Goal: Information Seeking & Learning: Learn about a topic

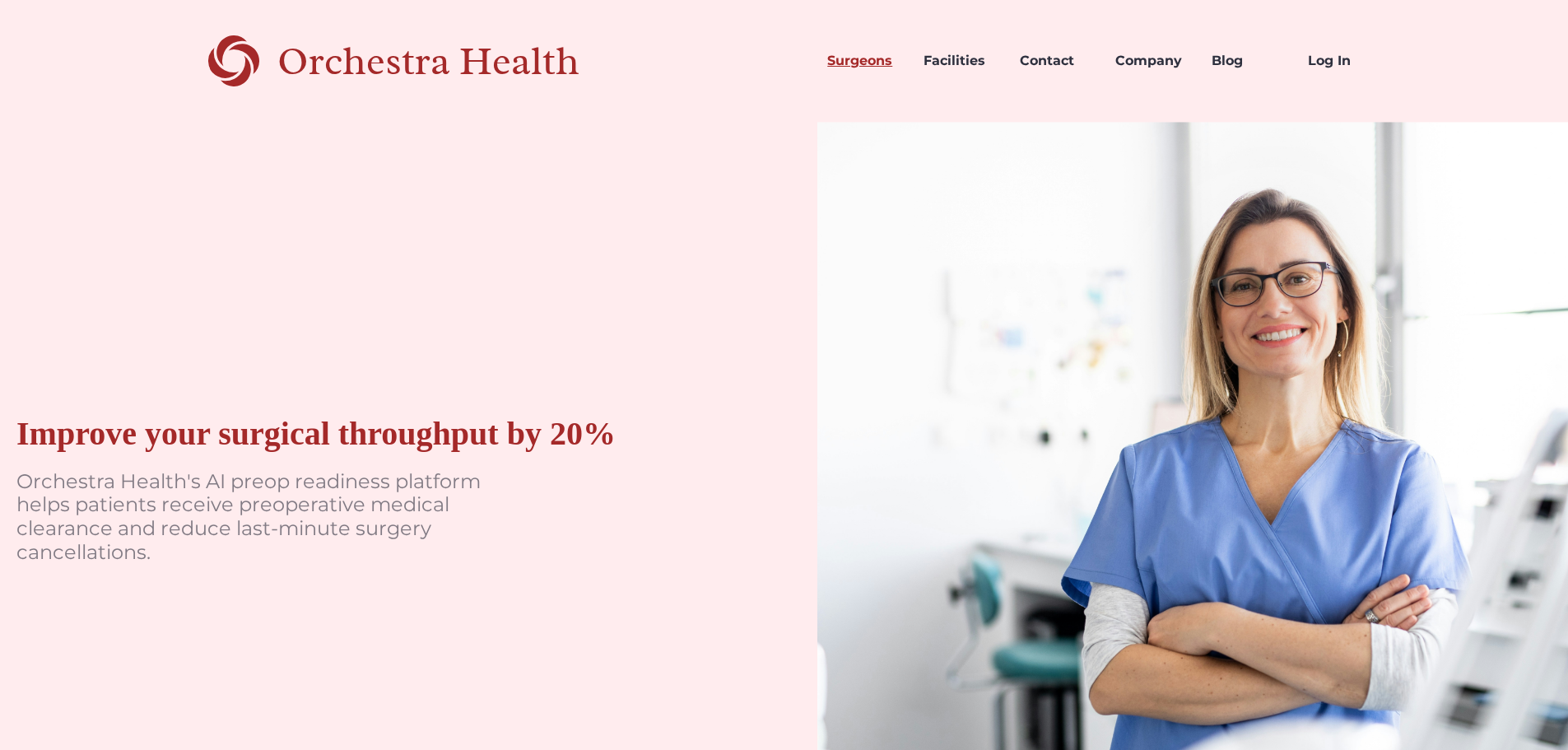
click at [866, 64] on link "Surgeons" at bounding box center [862, 61] width 96 height 56
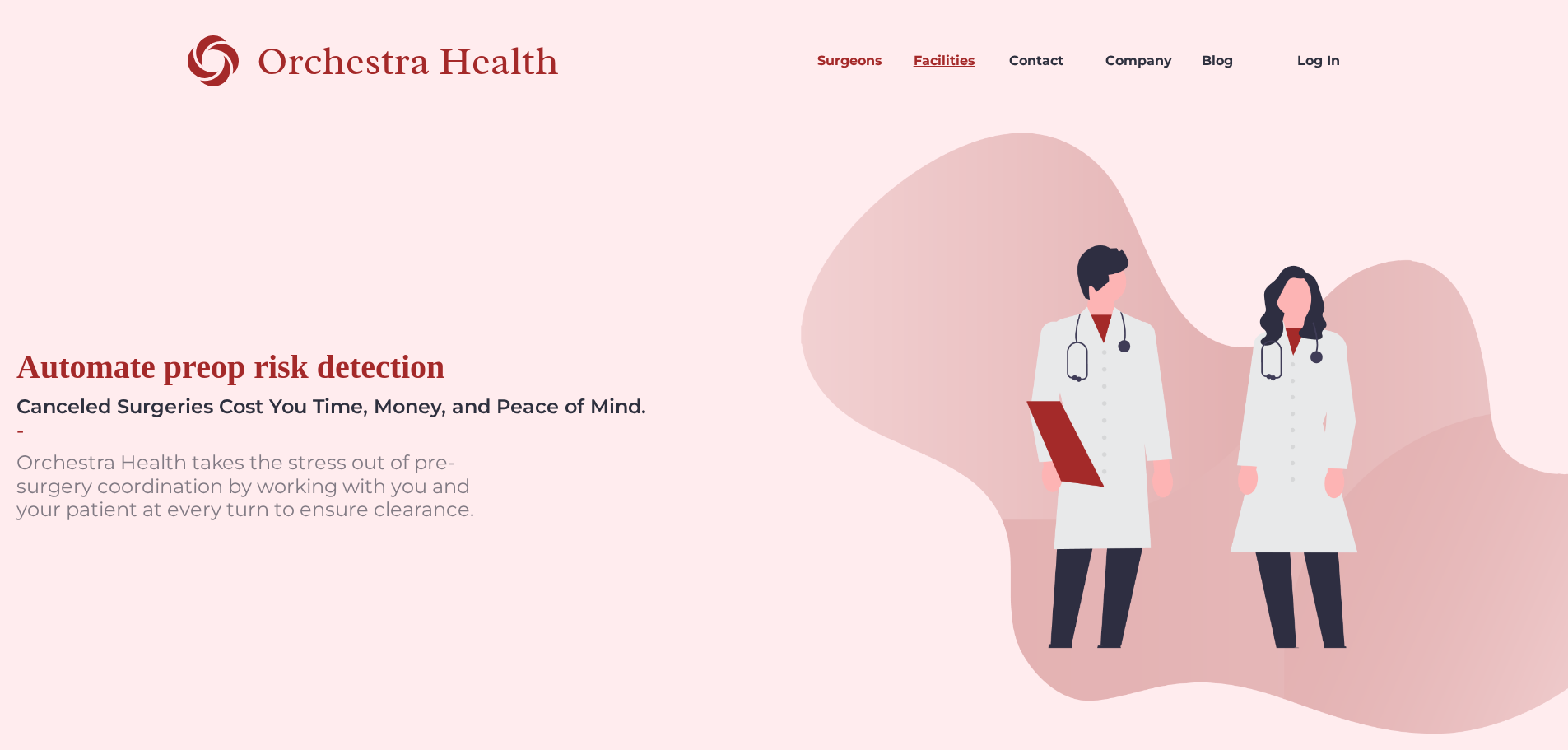
click at [918, 55] on link "Facilities" at bounding box center [949, 61] width 96 height 56
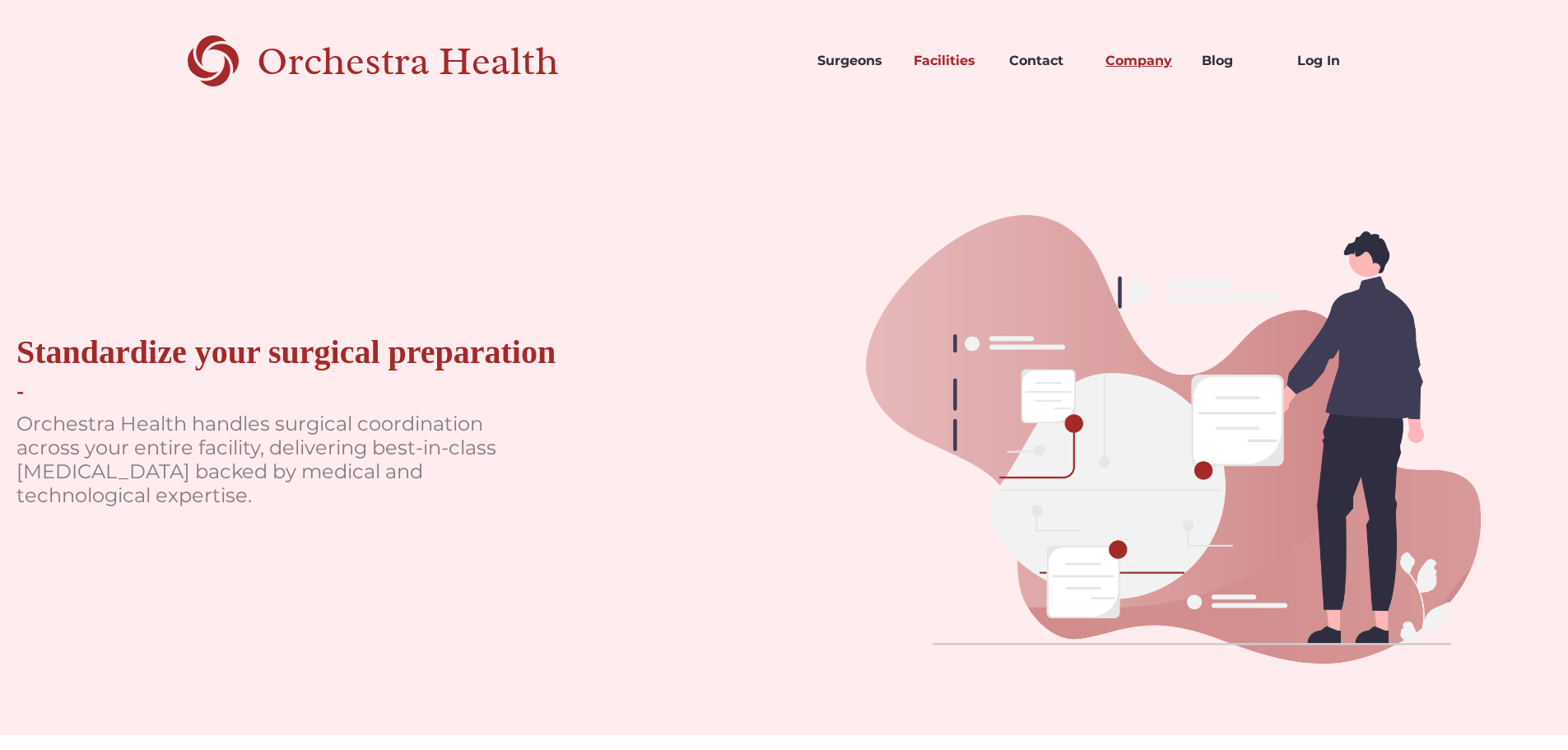
click at [1133, 54] on link "Company" at bounding box center [1140, 61] width 96 height 56
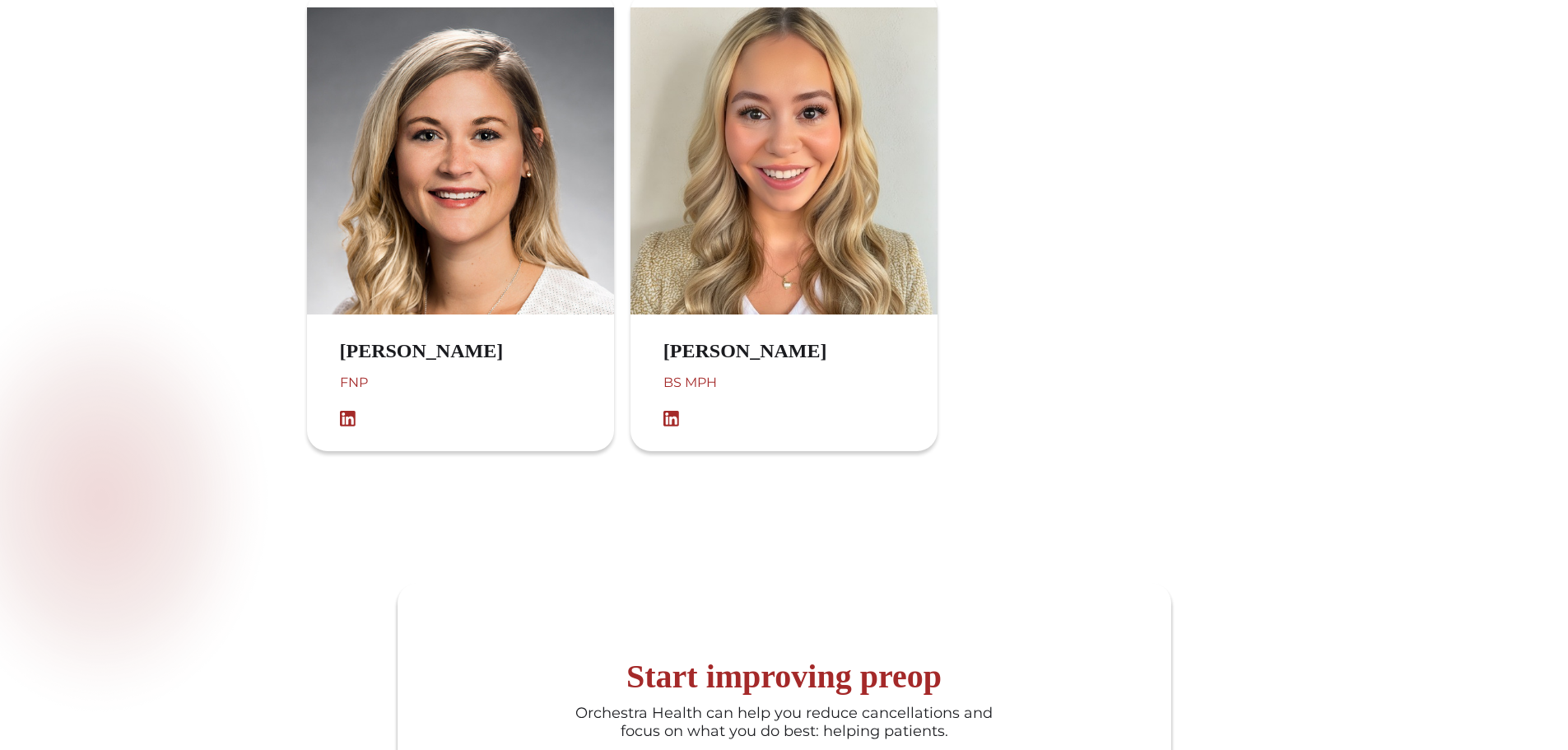
scroll to position [1235, 0]
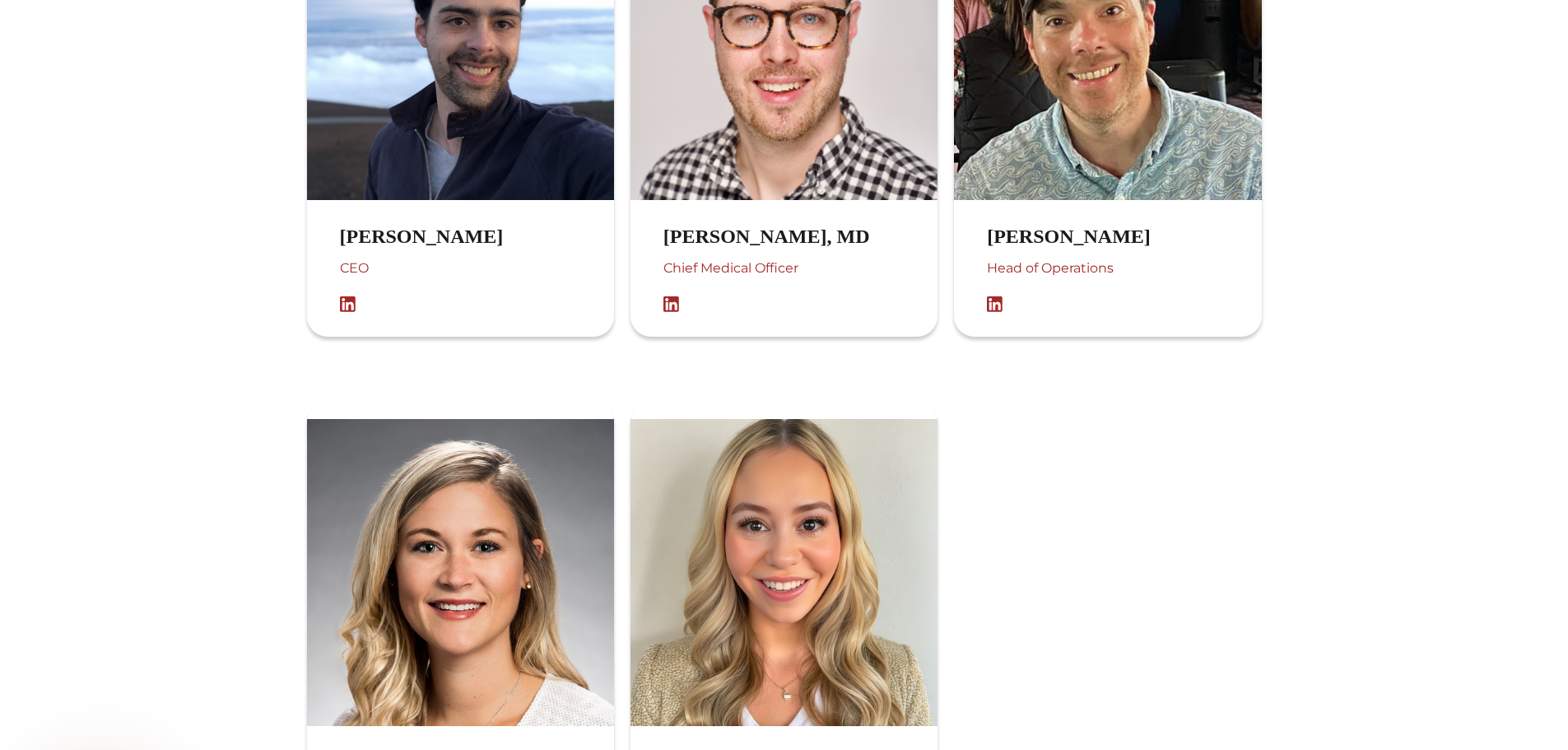
click at [1098, 432] on div at bounding box center [1107, 632] width 307 height 460
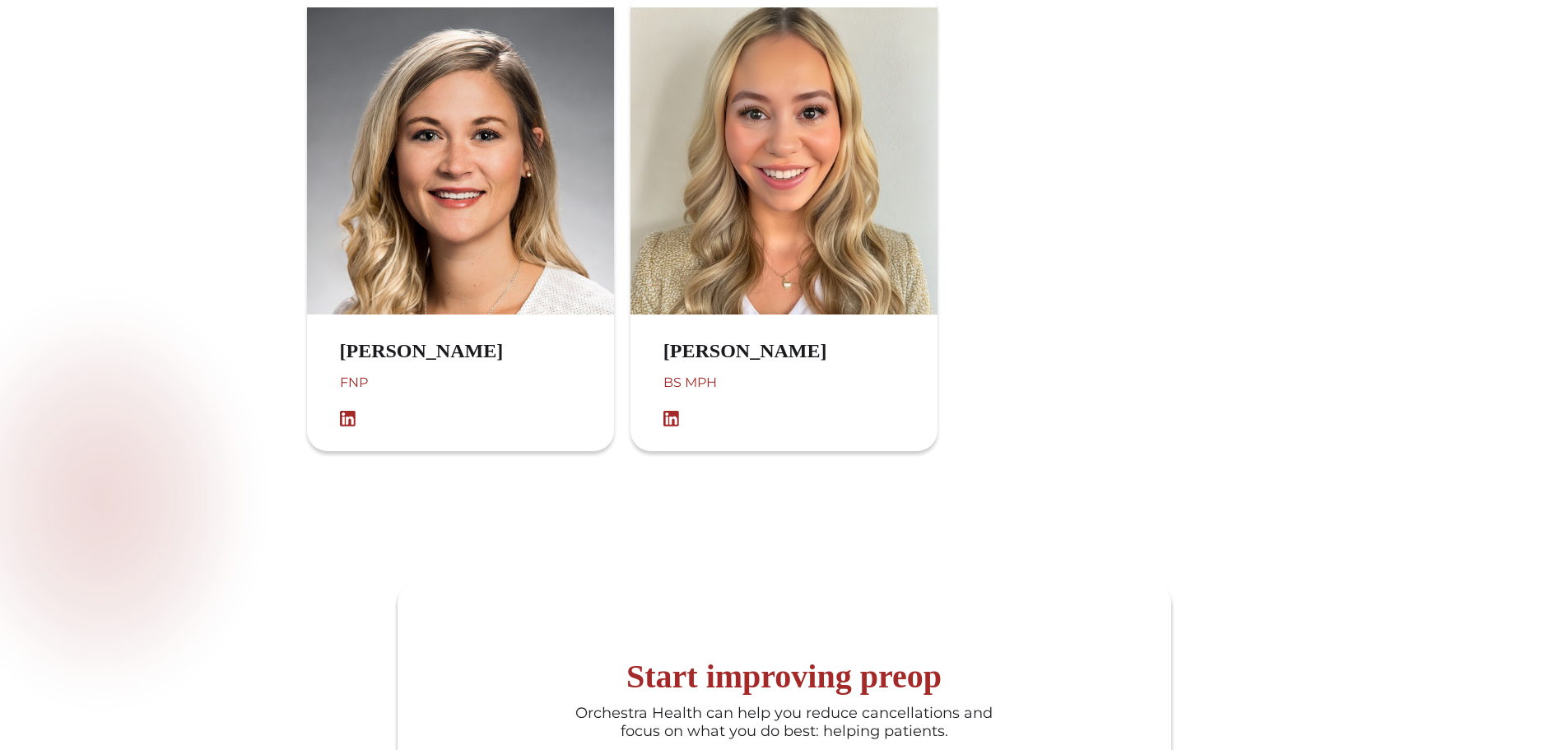
click at [356, 359] on h3 "Katie Longacre" at bounding box center [438, 351] width 196 height 24
click at [349, 391] on div "FNP" at bounding box center [438, 391] width 196 height 39
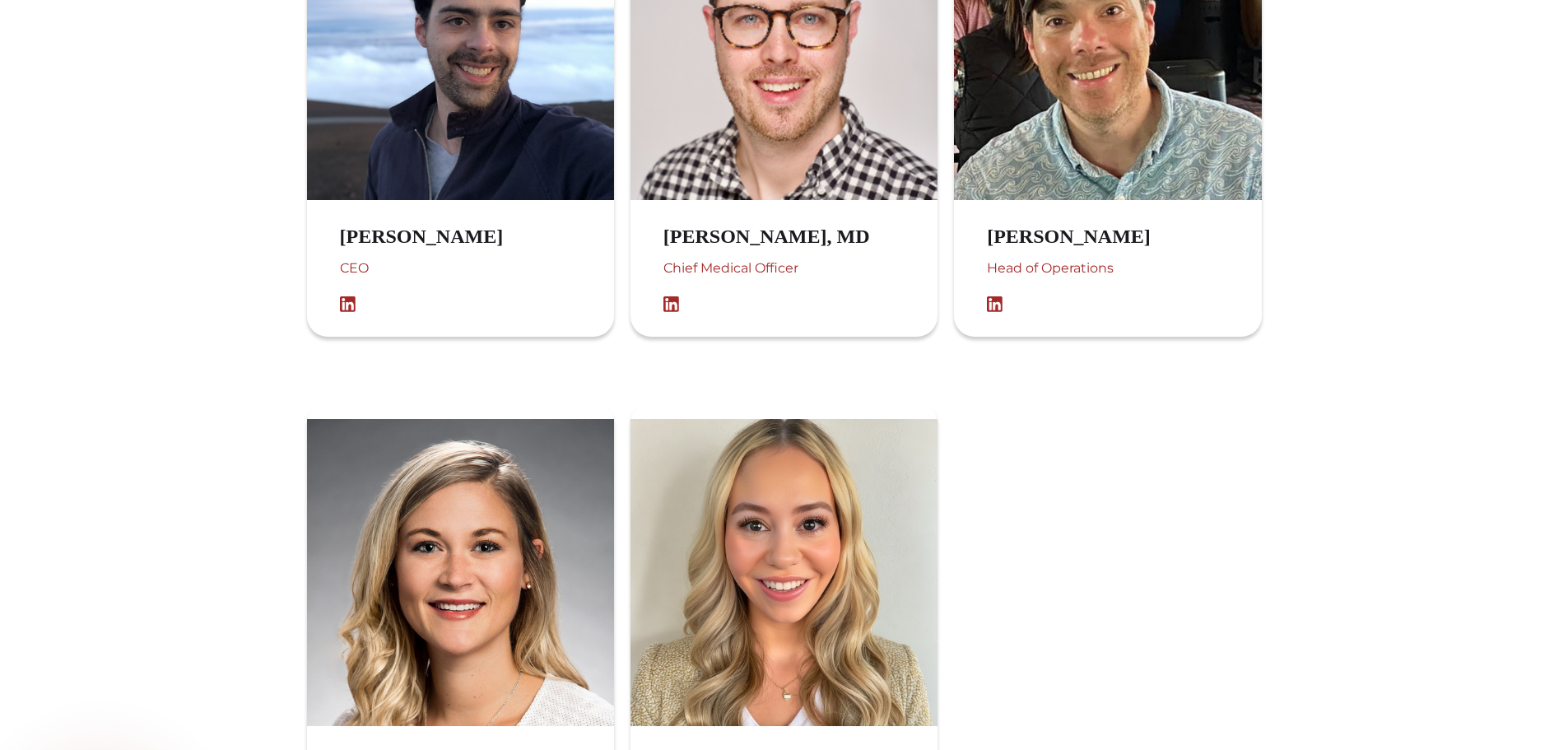
scroll to position [824, 0]
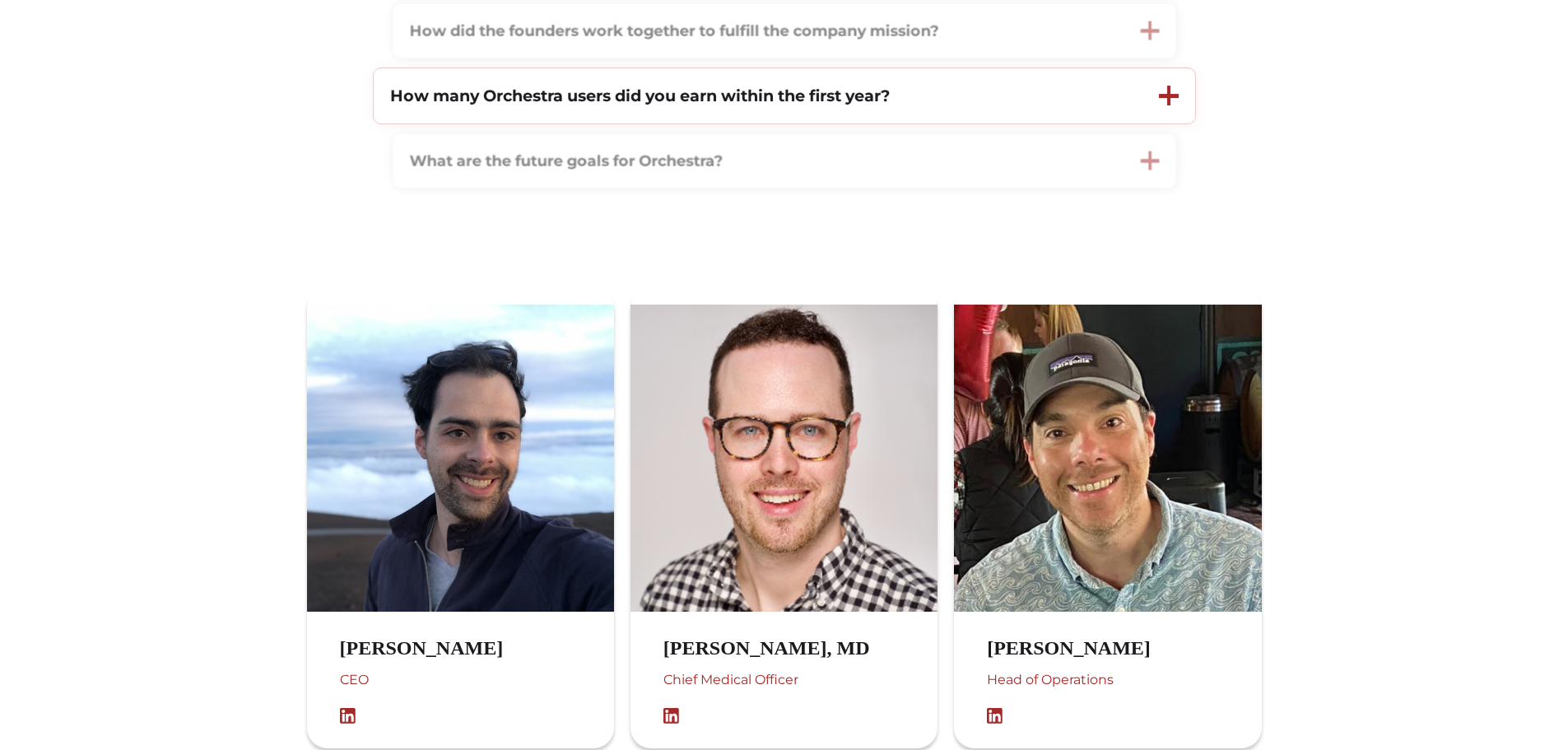
click at [576, 82] on div "How many Orchestra users did you earn within the first year?" at bounding box center [758, 96] width 768 height 55
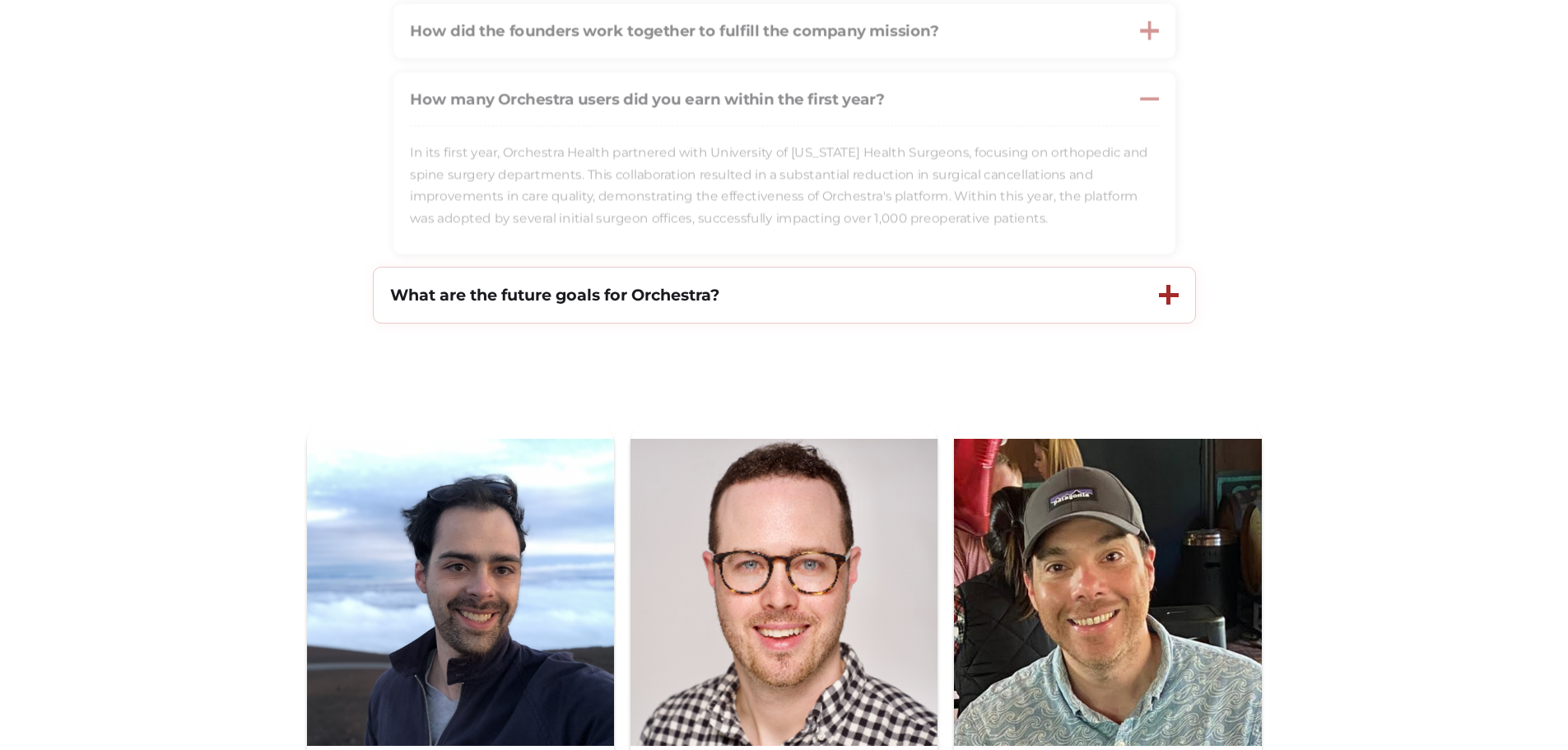
click at [553, 296] on strong "What are the future goals for Orchestra?" at bounding box center [554, 295] width 329 height 20
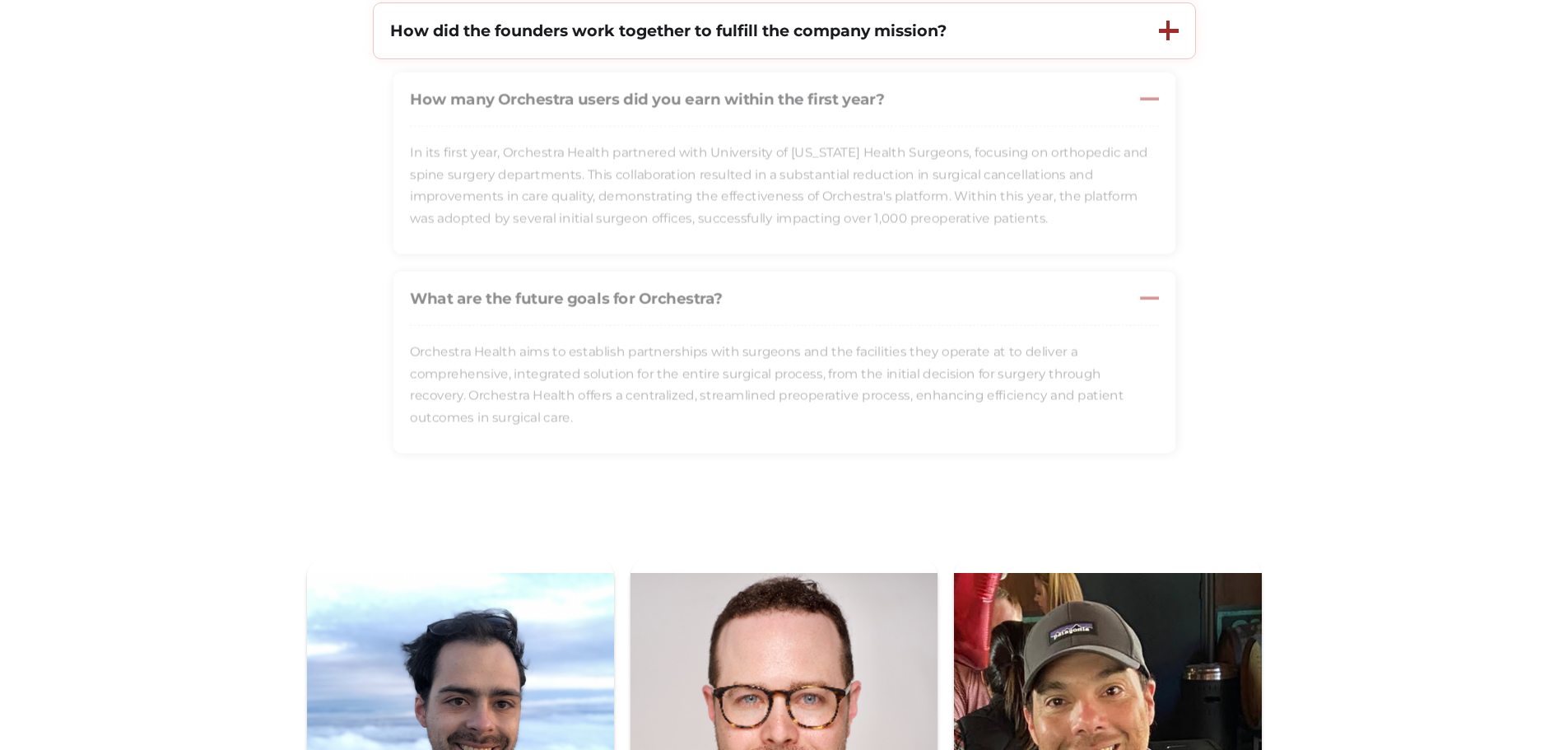
click at [633, 54] on div "How did the founders work together to fulfill the company mission?" at bounding box center [758, 30] width 768 height 55
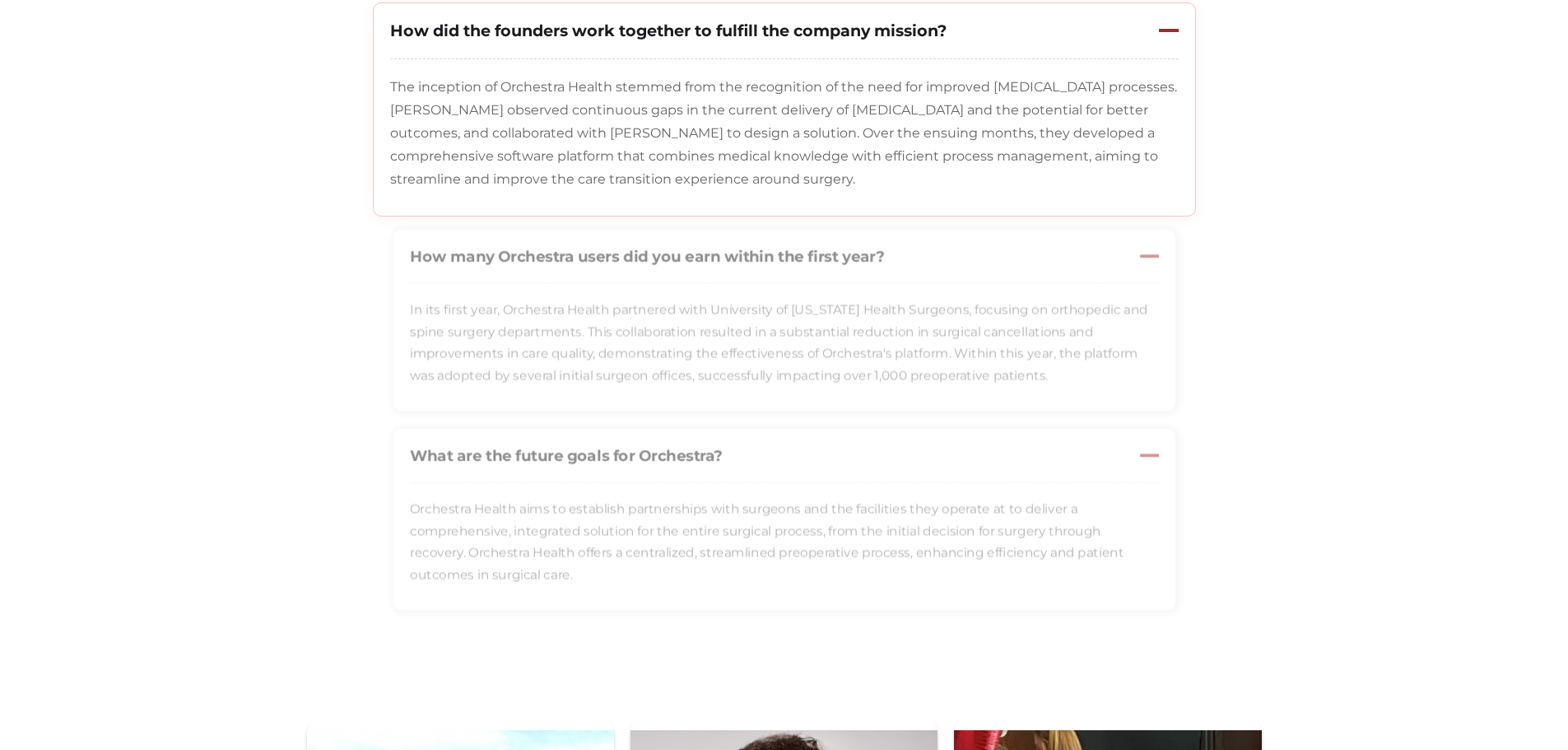
scroll to position [411, 0]
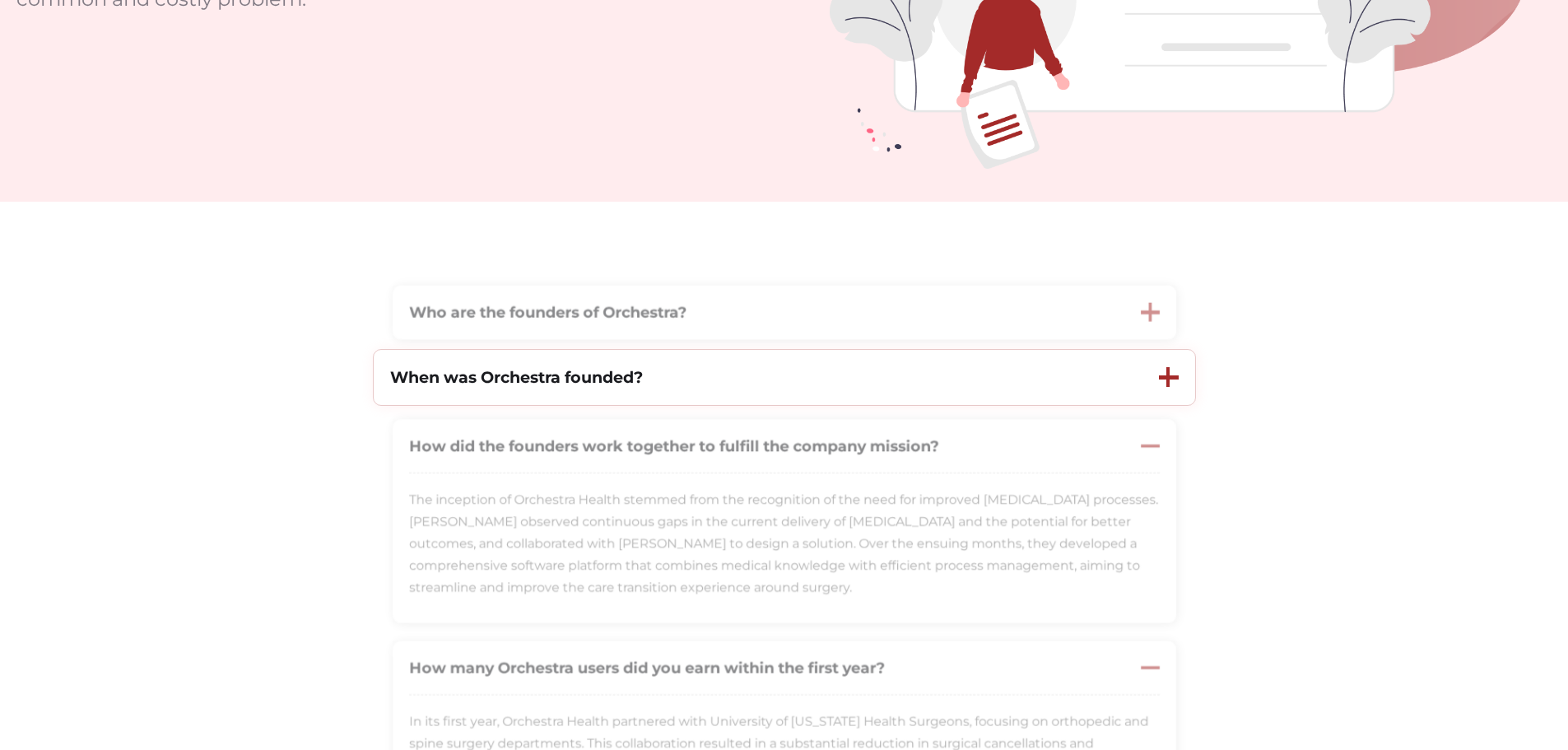
click at [607, 383] on strong "When was Orchestra founded?" at bounding box center [516, 377] width 252 height 20
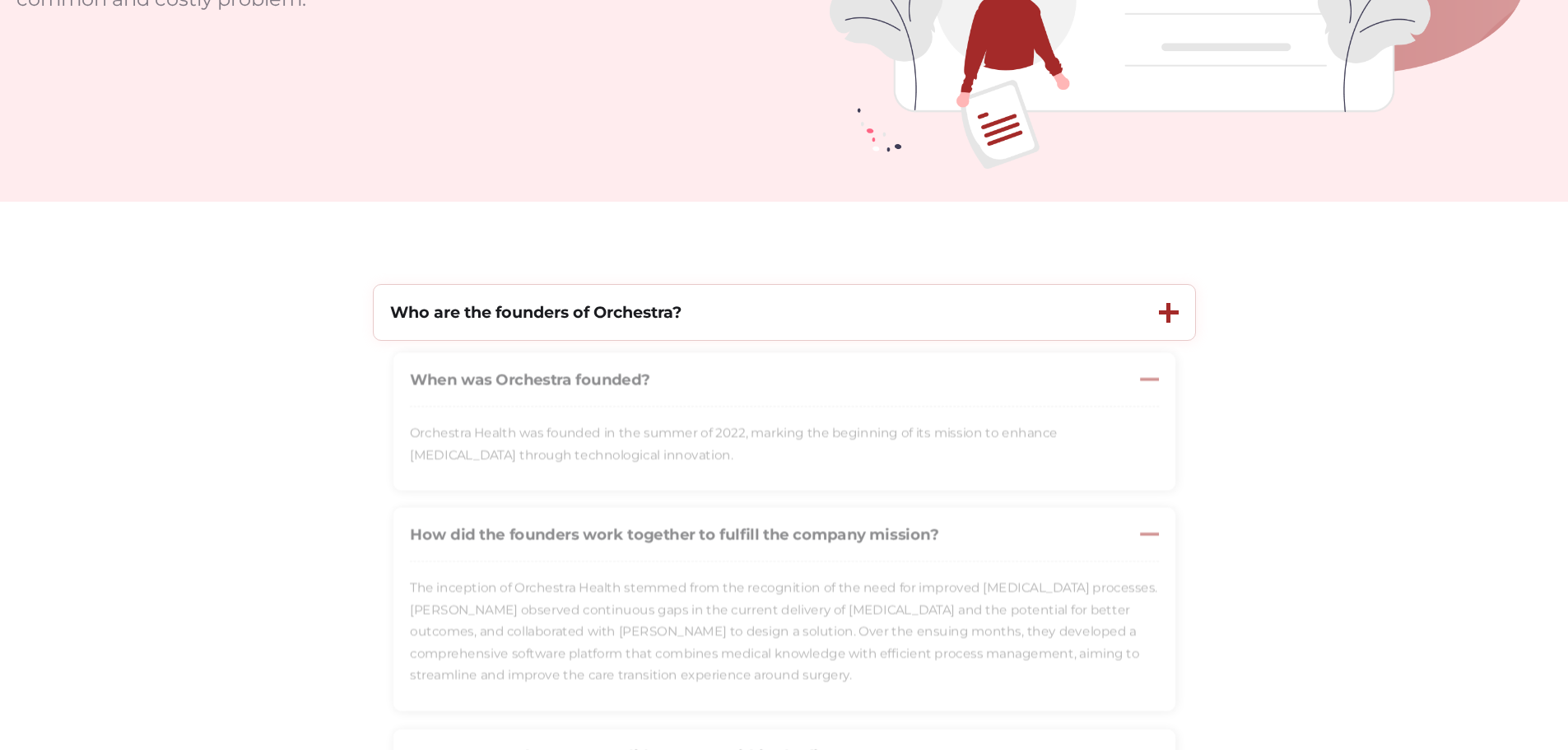
click at [596, 299] on div "Who are the founders of Orchestra?" at bounding box center [758, 312] width 768 height 55
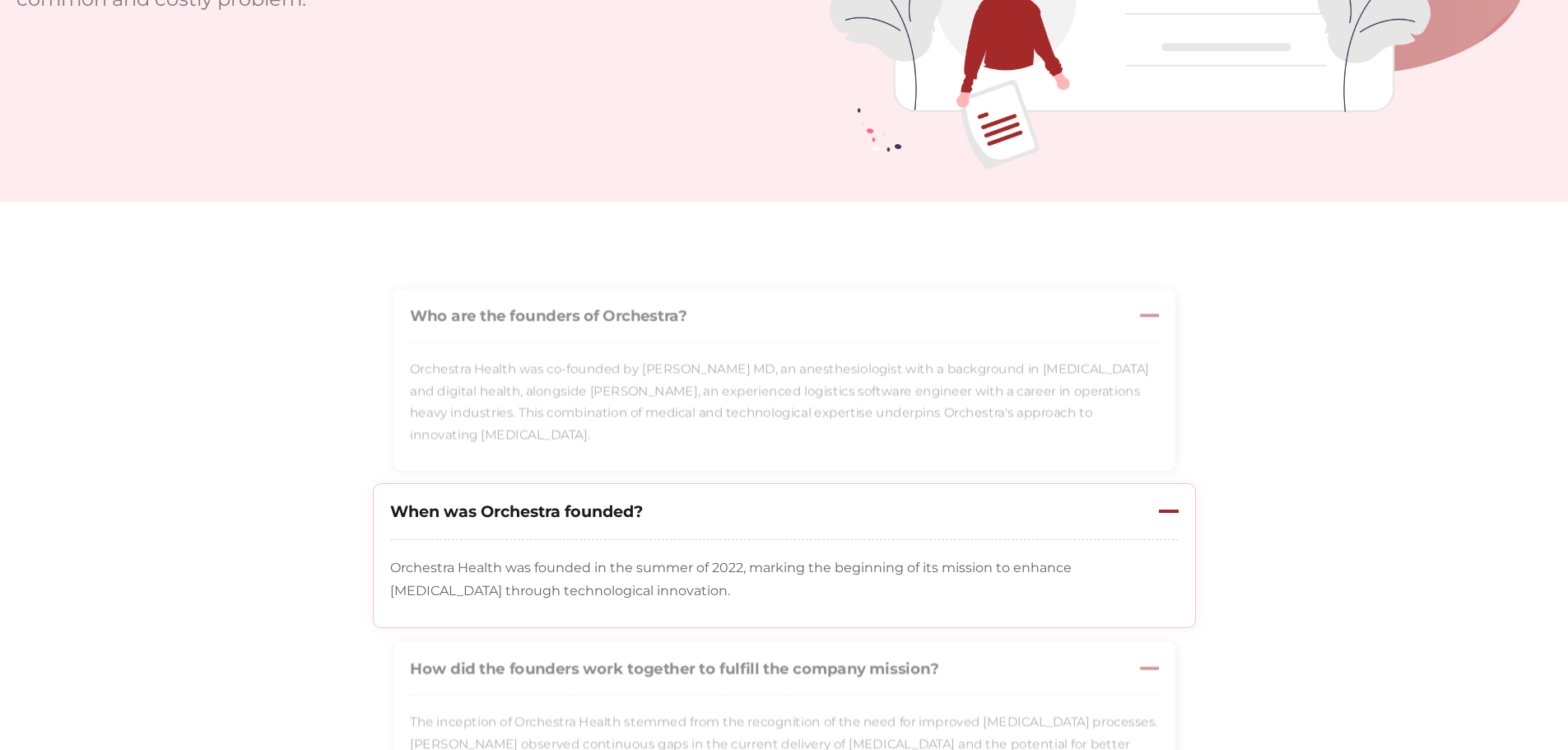
click at [677, 575] on p "Orchestra Health was founded in the summer of 2022, marking the beginning of it…" at bounding box center [784, 579] width 788 height 46
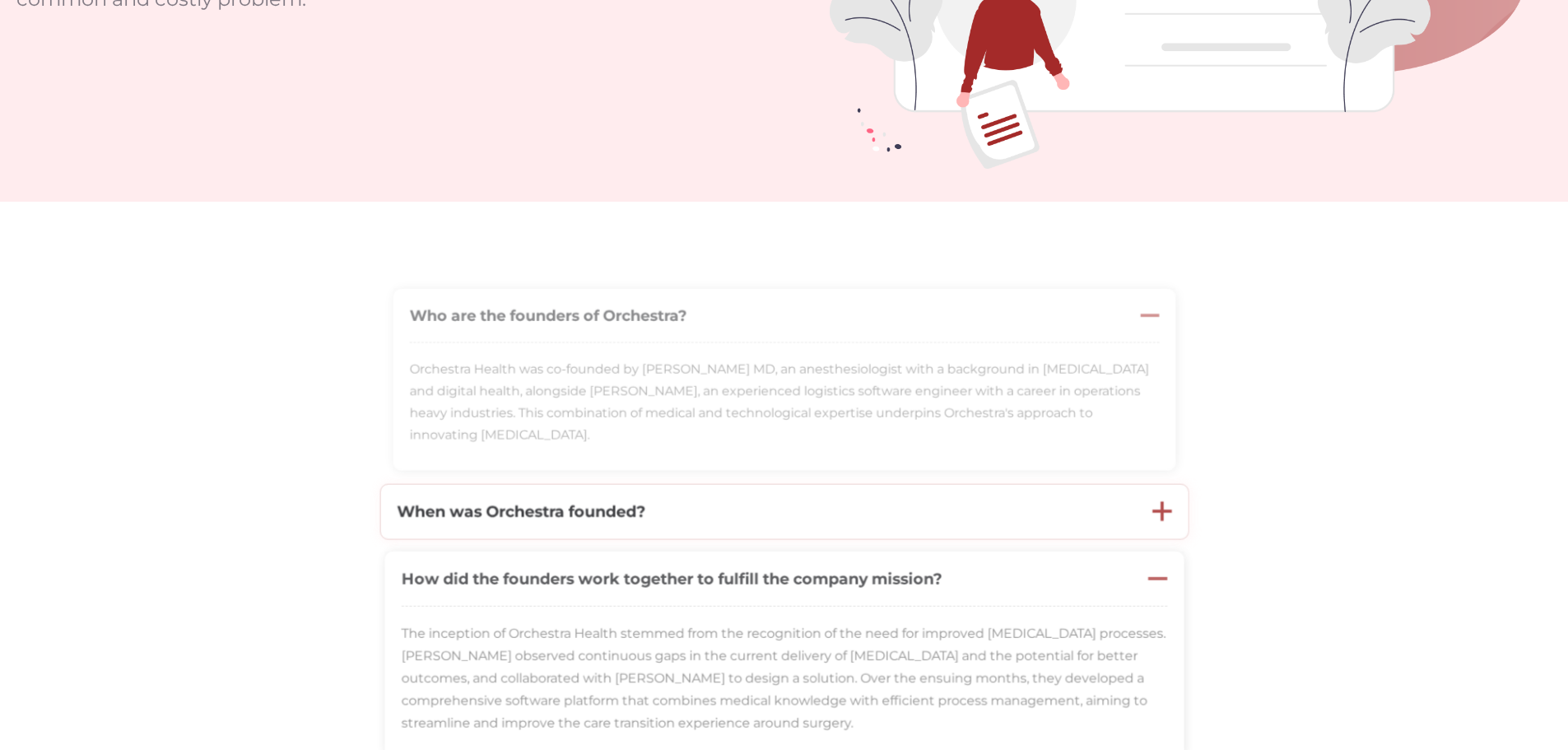
click at [653, 517] on div "When was Orchestra founded?" at bounding box center [758, 511] width 756 height 54
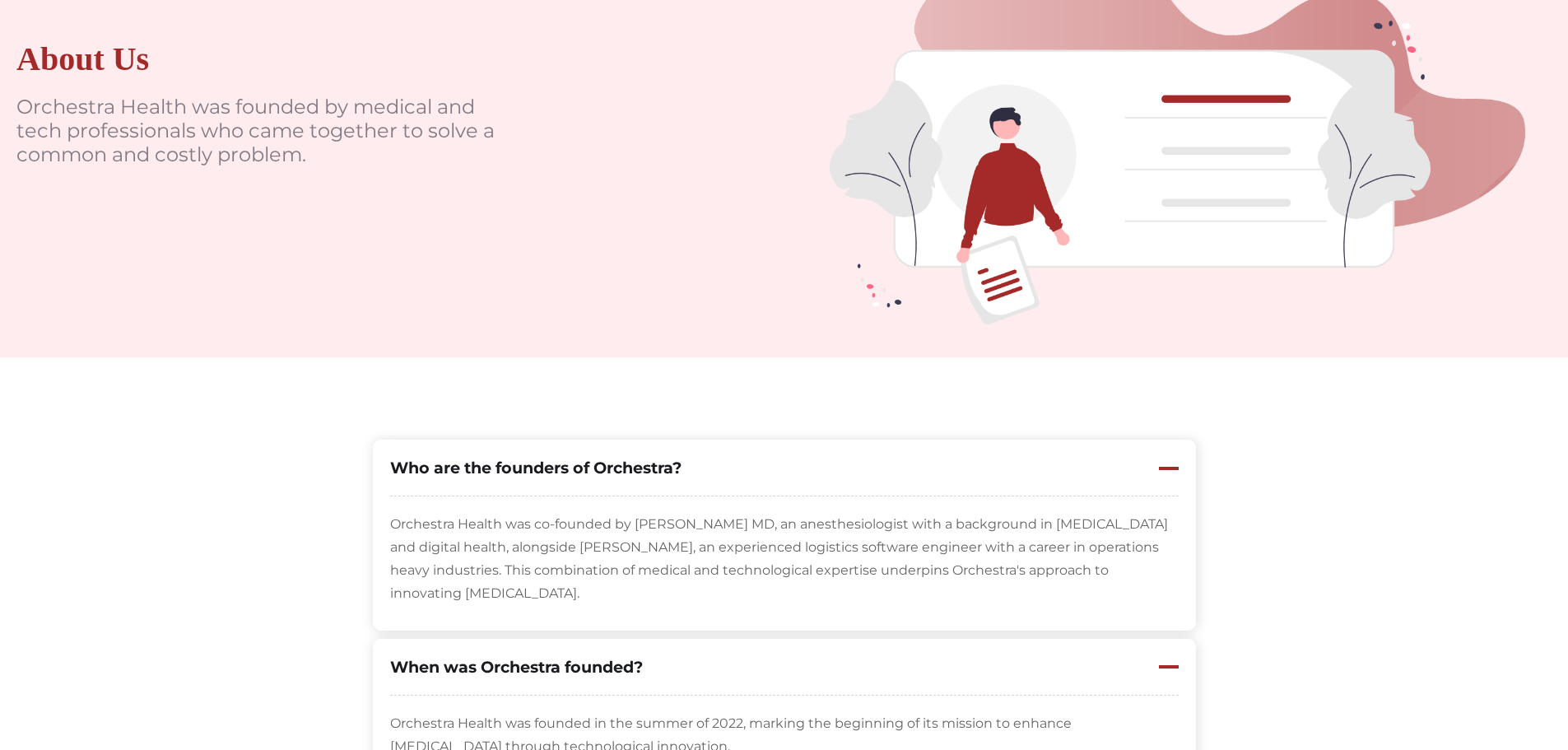
scroll to position [0, 0]
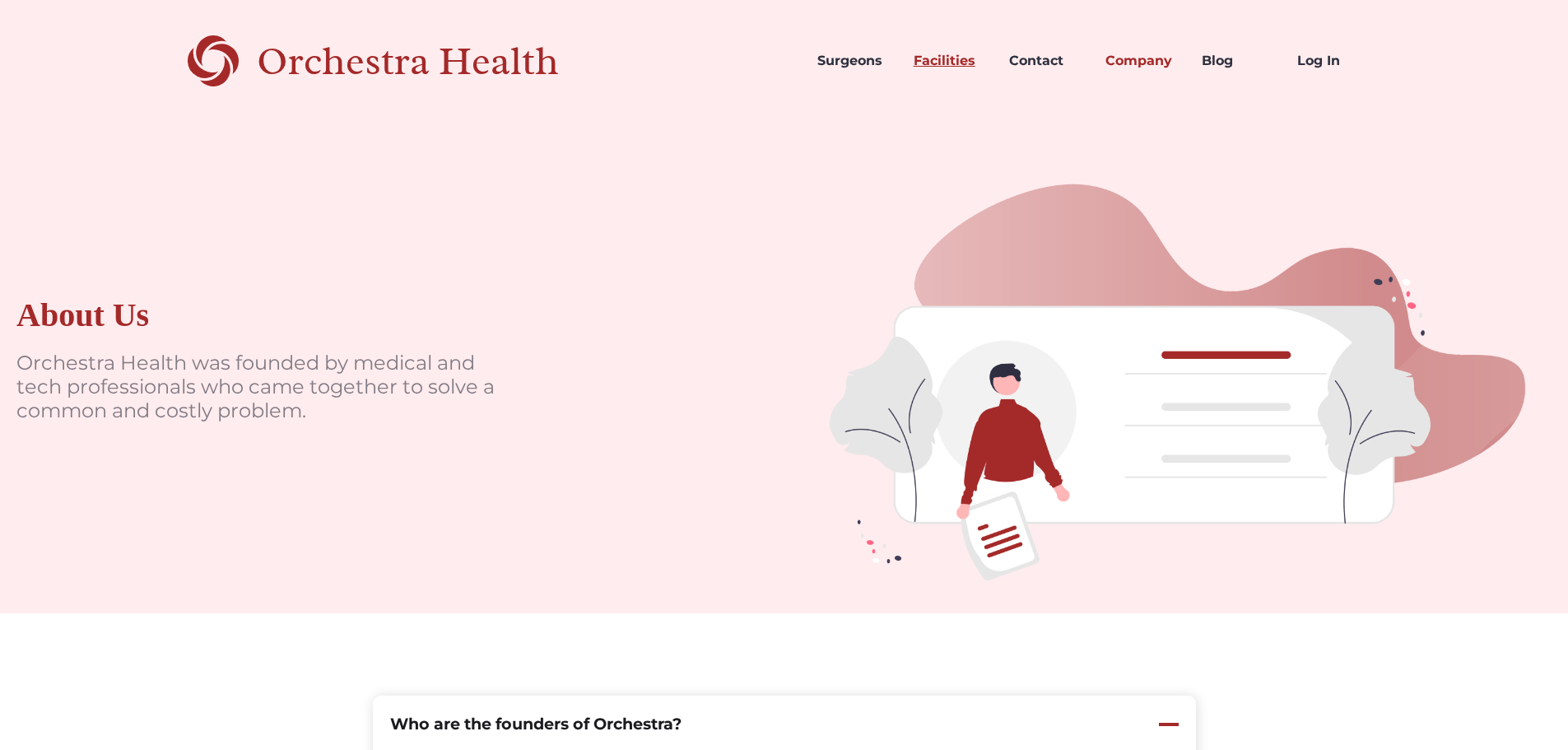
click at [937, 64] on link "Facilities" at bounding box center [949, 61] width 96 height 56
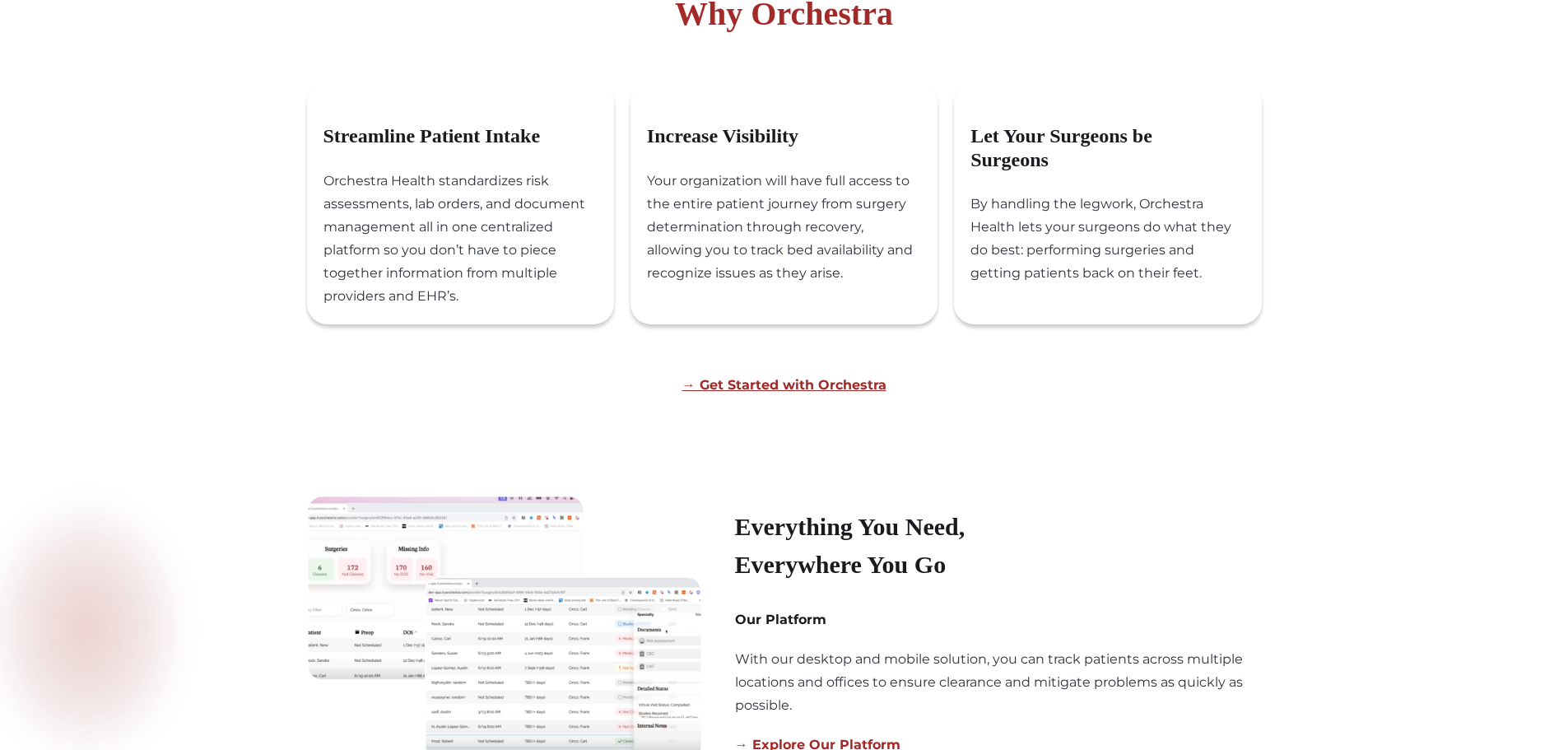
scroll to position [1235, 0]
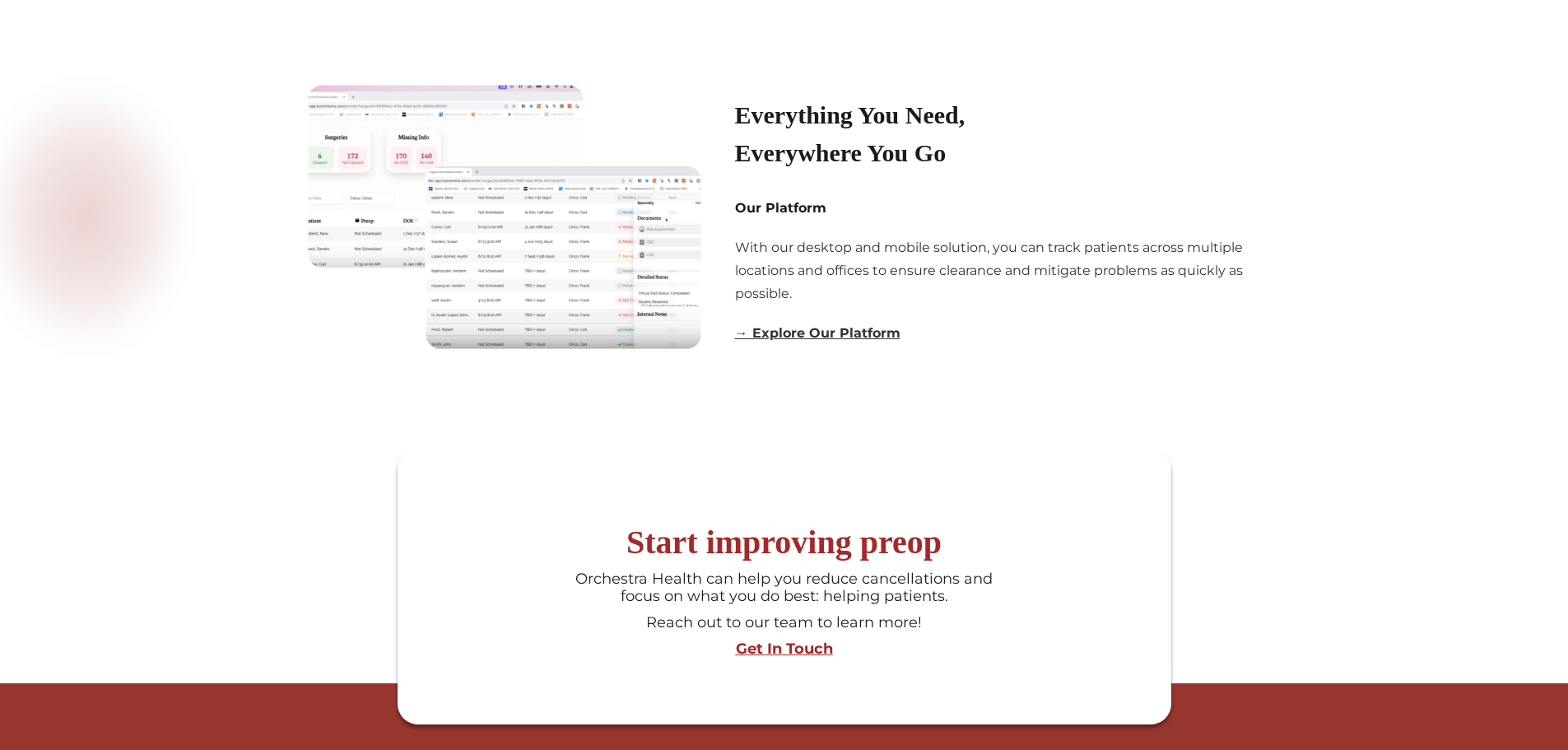
click at [825, 341] on link "→ Explore Our Platform" at bounding box center [817, 333] width 166 height 16
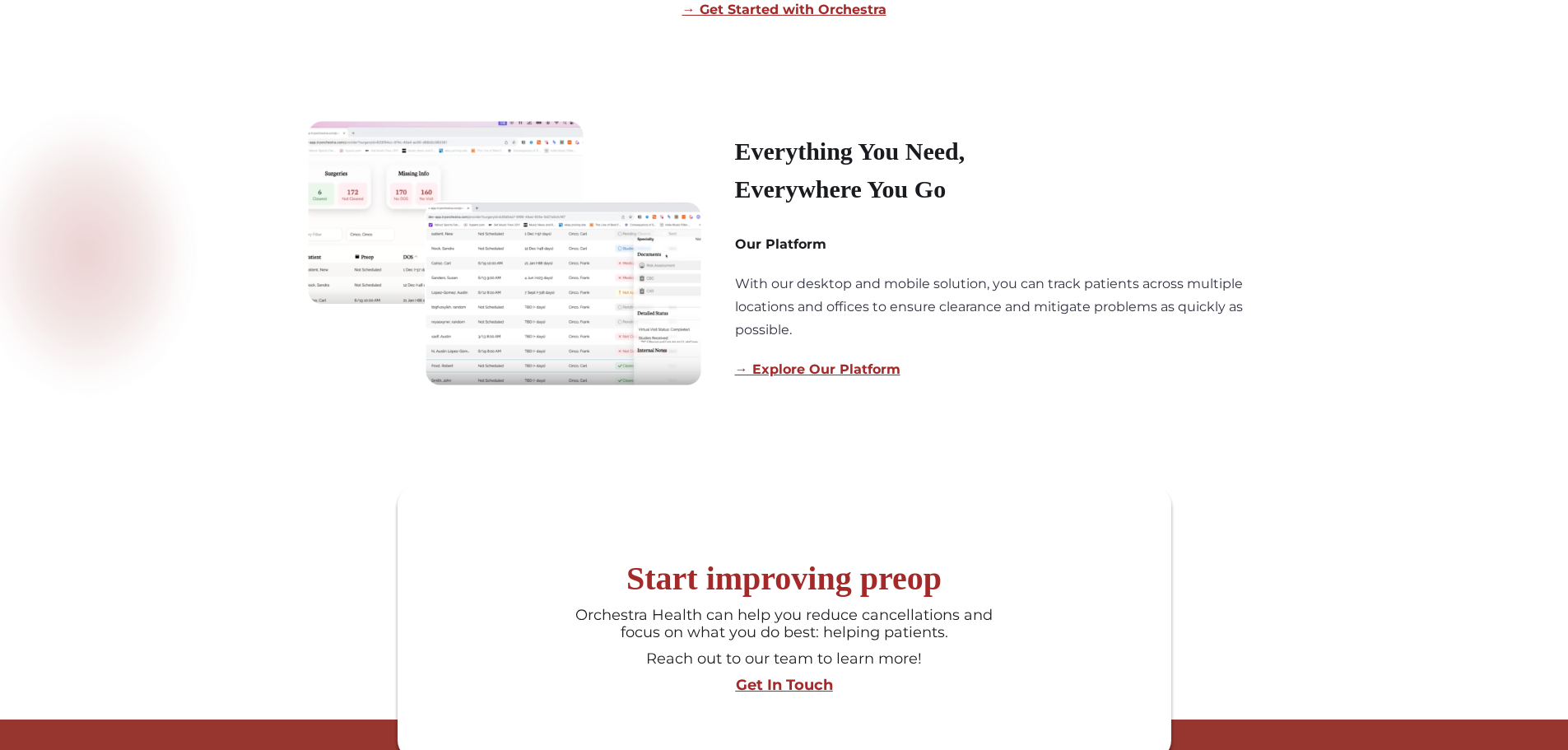
scroll to position [1610, 0]
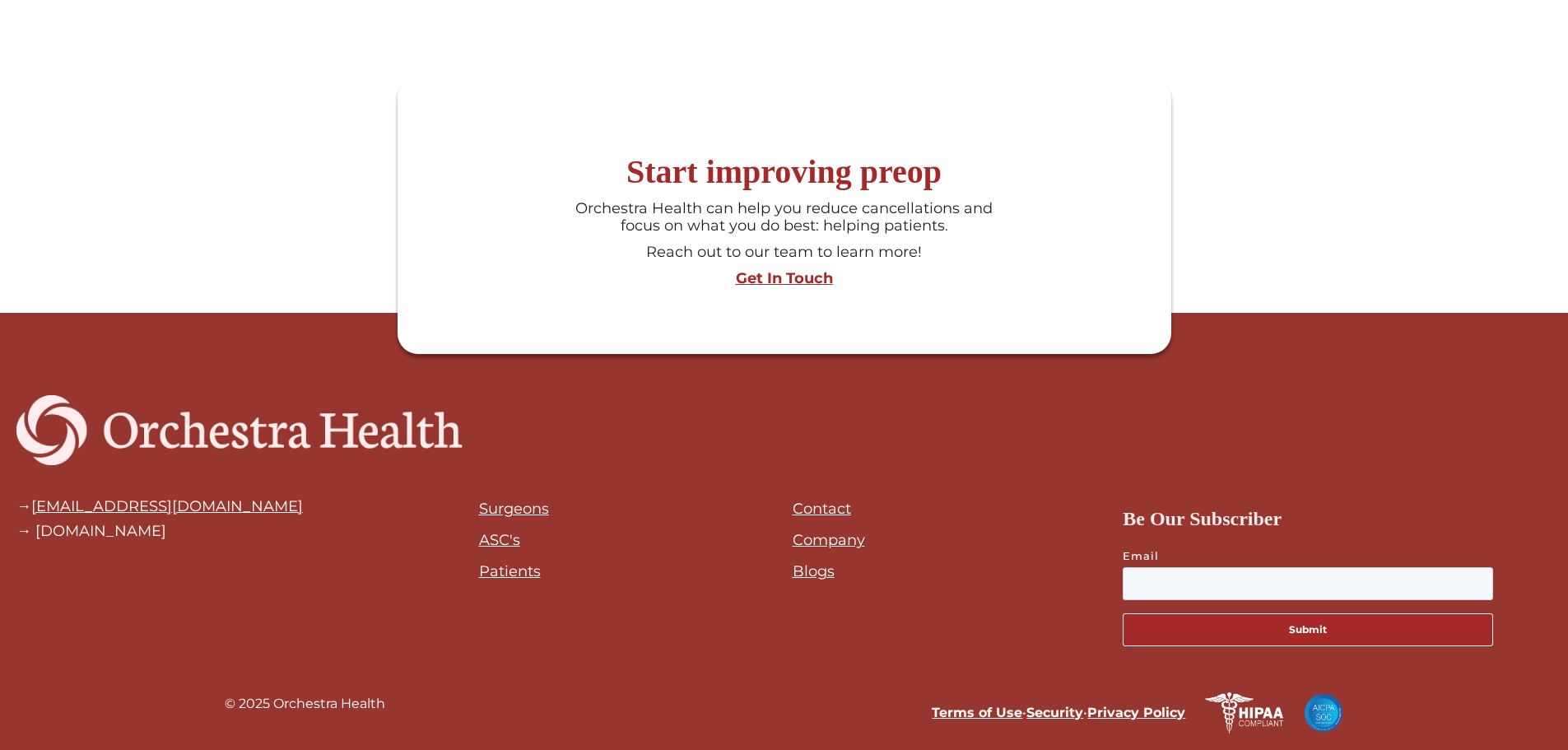
click at [493, 510] on link "Surgeons" at bounding box center [513, 509] width 70 height 18
